Goal: Information Seeking & Learning: Learn about a topic

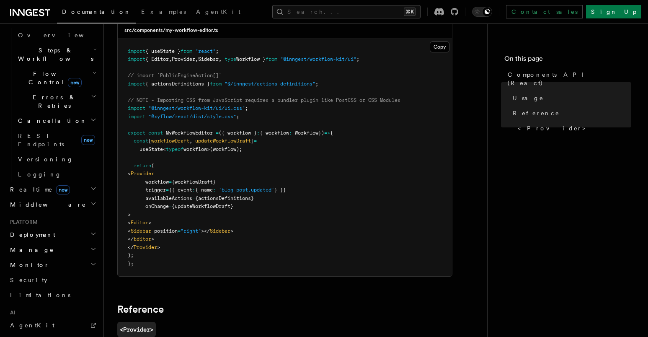
scroll to position [263, 0]
click at [69, 243] on h2 "Manage" at bounding box center [53, 250] width 92 height 15
click at [77, 243] on h2 "Manage" at bounding box center [53, 250] width 92 height 15
click at [69, 258] on h2 "Monitor" at bounding box center [53, 265] width 92 height 15
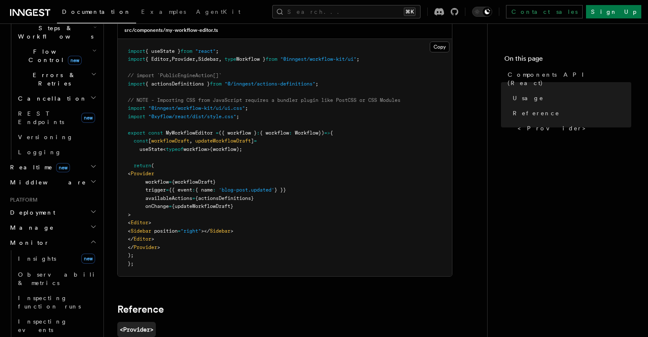
scroll to position [287, 0]
click at [61, 249] on link "Insights new" at bounding box center [57, 257] width 84 height 17
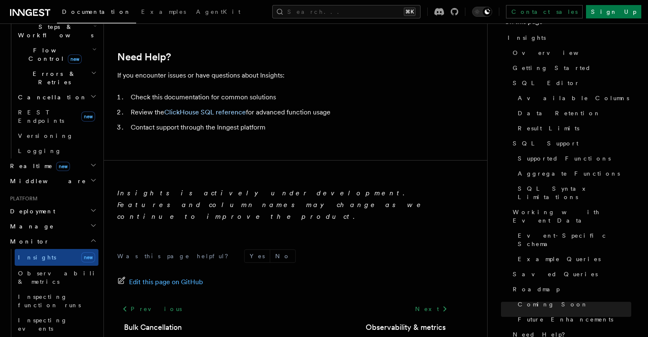
scroll to position [2983, 0]
click at [75, 270] on span "Observability & metrics" at bounding box center [61, 277] width 86 height 15
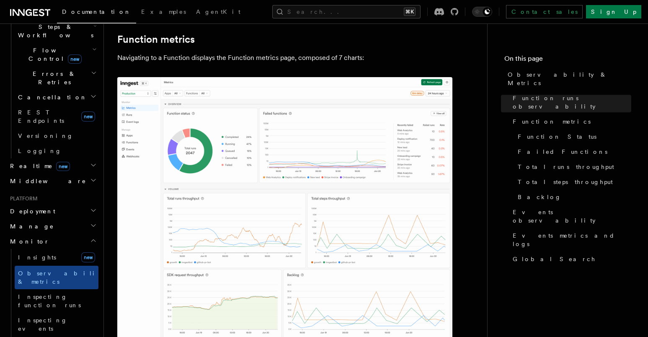
scroll to position [431, 0]
click at [74, 234] on h2 "Monitor" at bounding box center [53, 241] width 92 height 15
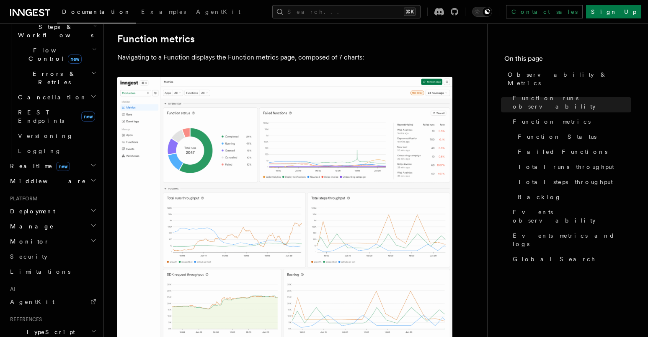
click at [72, 218] on h2 "Manage" at bounding box center [53, 225] width 92 height 15
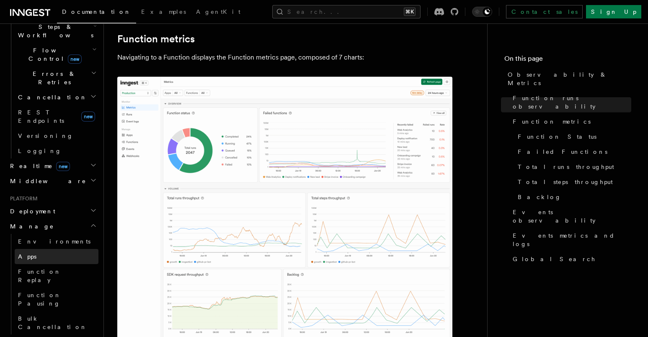
click at [58, 249] on link "Apps" at bounding box center [57, 256] width 84 height 15
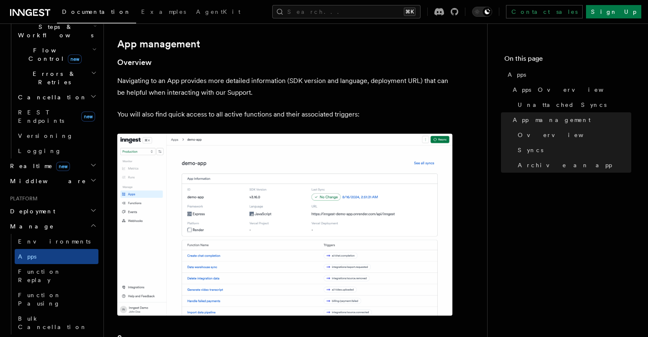
scroll to position [762, 0]
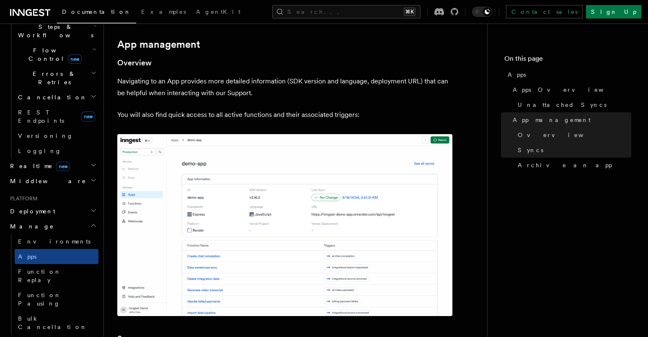
click at [87, 218] on h2 "Manage" at bounding box center [53, 225] width 92 height 15
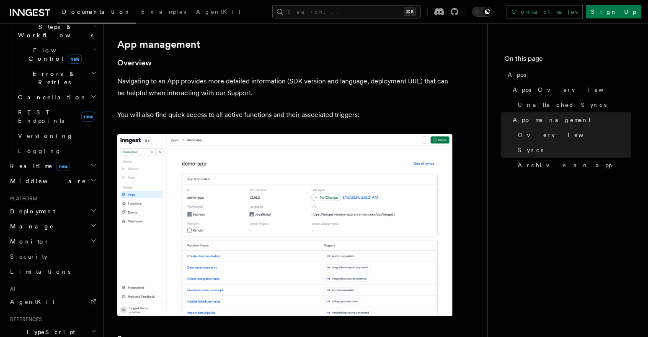
click at [87, 203] on h2 "Deployment" at bounding box center [53, 210] width 92 height 15
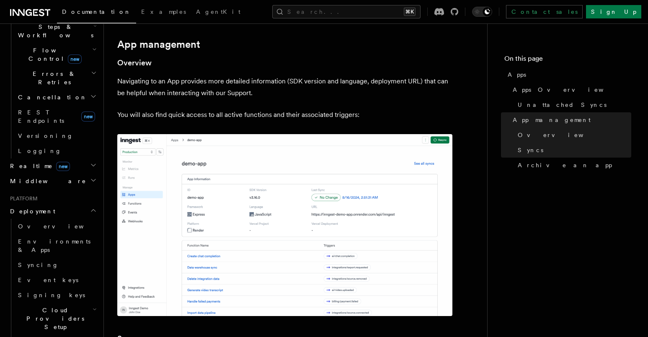
click at [88, 203] on h2 "Deployment" at bounding box center [53, 210] width 92 height 15
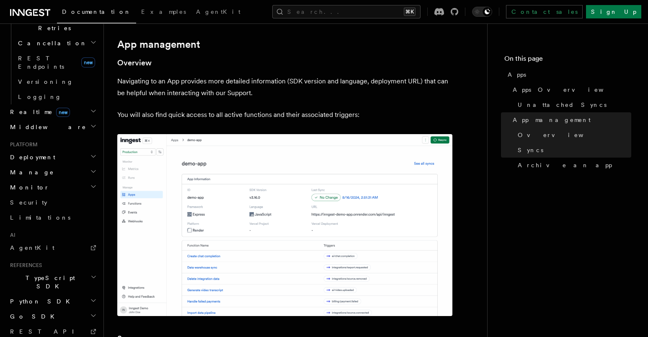
scroll to position [350, 0]
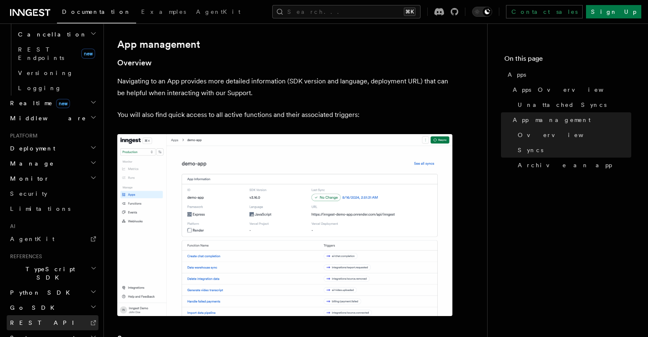
click at [66, 315] on link "REST API" at bounding box center [53, 322] width 92 height 15
click at [89, 261] on h2 "TypeScript SDK" at bounding box center [53, 272] width 92 height 23
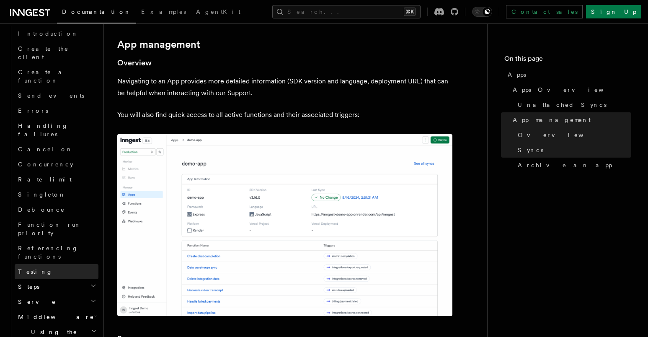
scroll to position [621, 0]
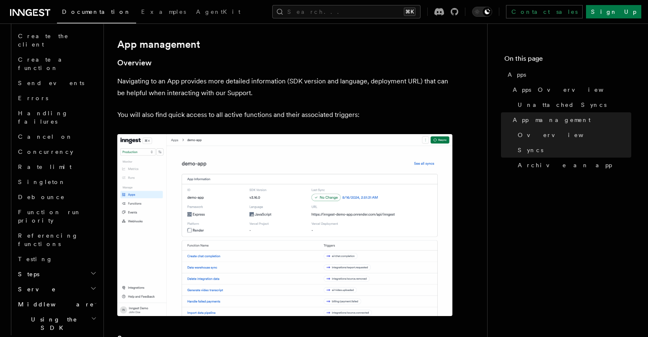
click at [69, 311] on h2 "Using the SDK" at bounding box center [57, 322] width 84 height 23
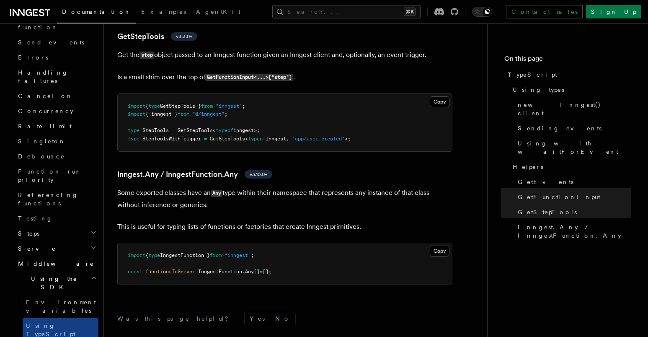
scroll to position [681, 0]
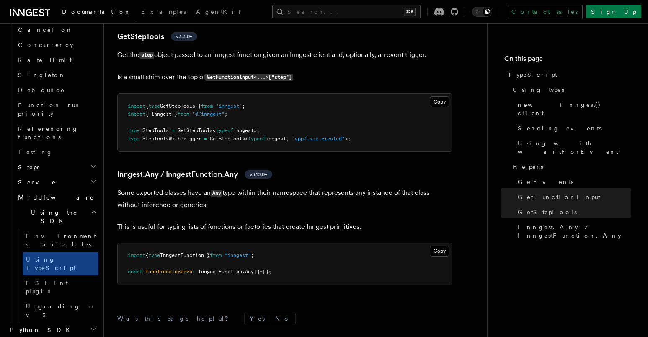
scroll to position [757, 0]
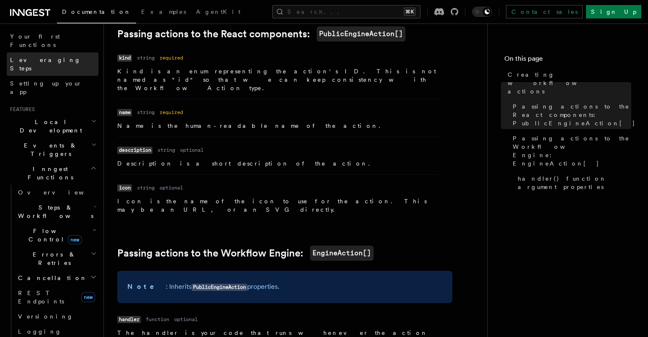
scroll to position [110, 0]
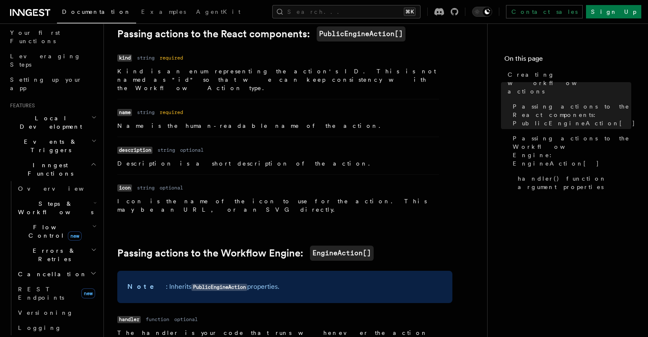
click at [75, 134] on h2 "Events & Triggers" at bounding box center [53, 145] width 92 height 23
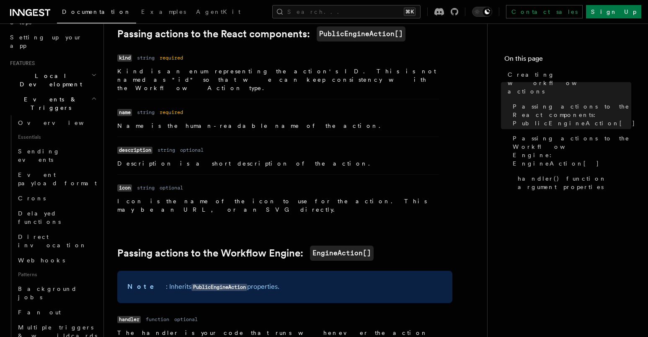
scroll to position [159, 0]
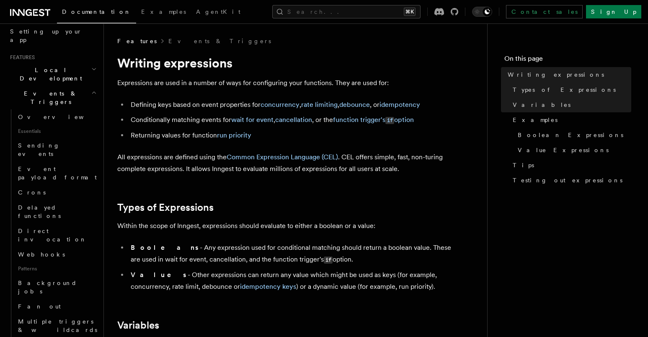
click at [81, 86] on h2 "Events & Triggers" at bounding box center [53, 97] width 92 height 23
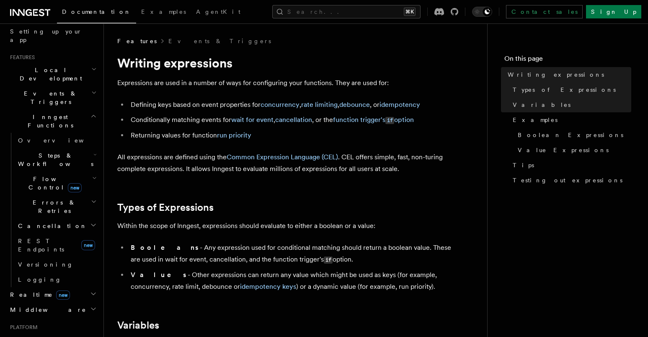
click at [48, 175] on span "Flow Control new" at bounding box center [53, 183] width 77 height 17
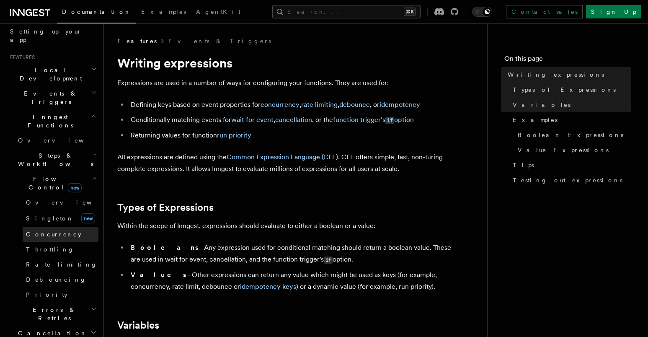
click at [54, 231] on span "Concurrency" at bounding box center [53, 234] width 55 height 7
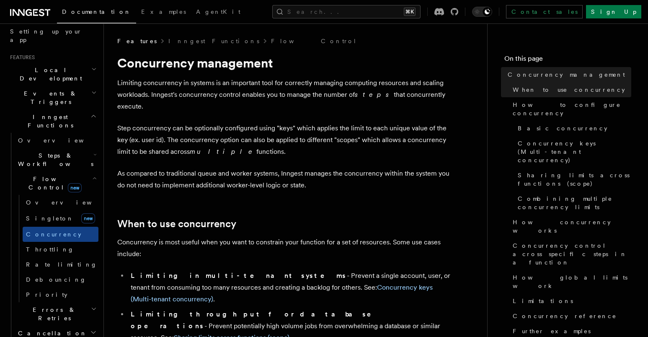
click at [82, 171] on h2 "Flow Control new" at bounding box center [57, 182] width 84 height 23
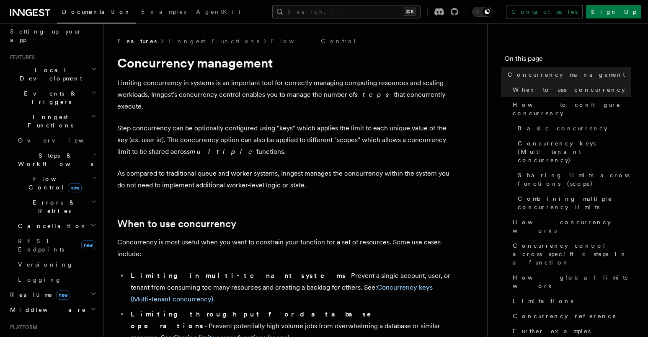
click at [75, 148] on h2 "Steps & Workflows" at bounding box center [57, 159] width 84 height 23
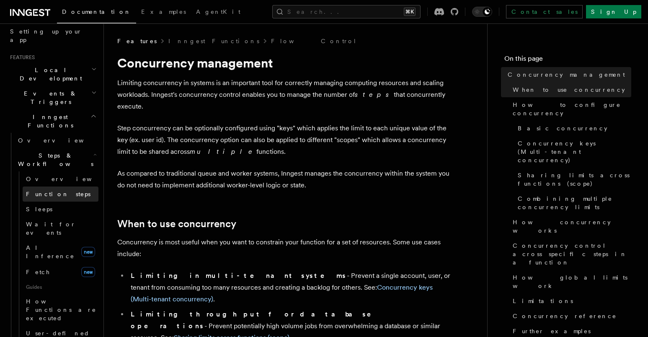
click at [57, 190] on span "Function steps" at bounding box center [58, 193] width 64 height 7
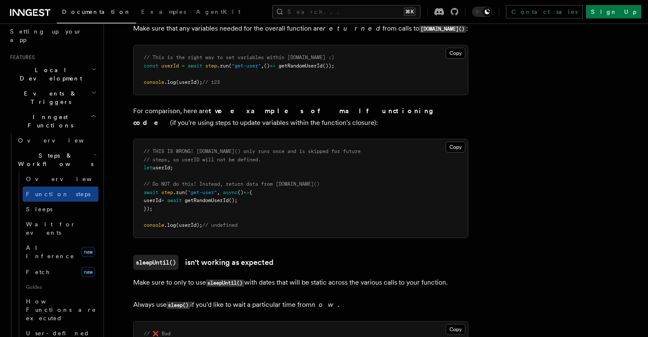
scroll to position [2218, 0]
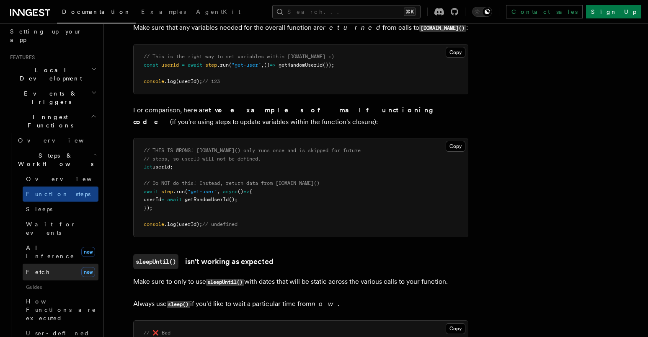
click at [46, 263] on link "Fetch new" at bounding box center [61, 271] width 76 height 17
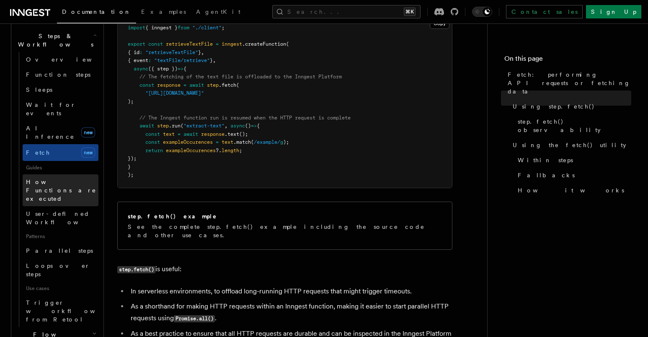
scroll to position [281, 0]
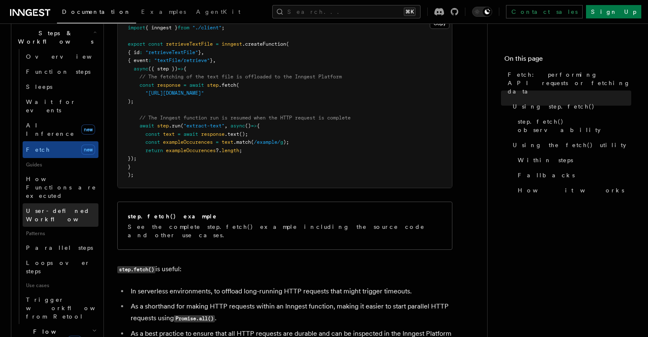
click at [75, 207] on span "User-defined Workflows" at bounding box center [63, 214] width 75 height 15
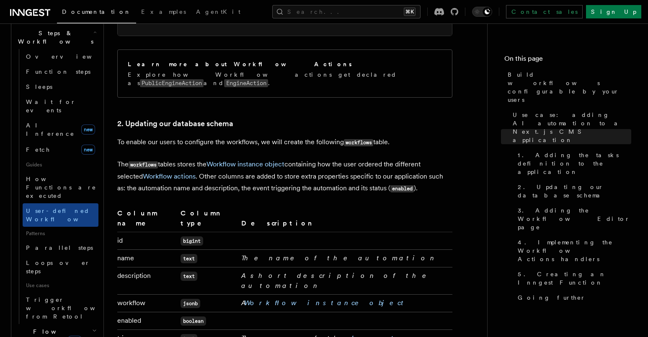
scroll to position [1270, 0]
